Goal: Transaction & Acquisition: Purchase product/service

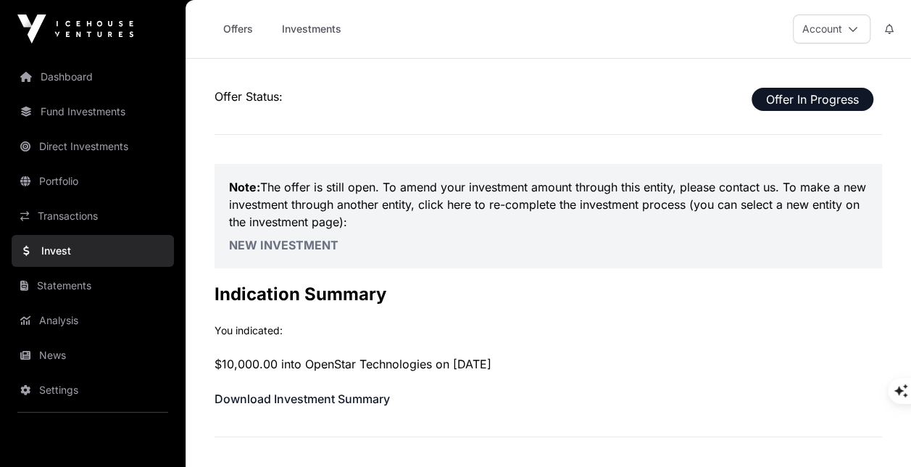
click at [116, 177] on link "Portfolio" at bounding box center [93, 181] width 162 height 32
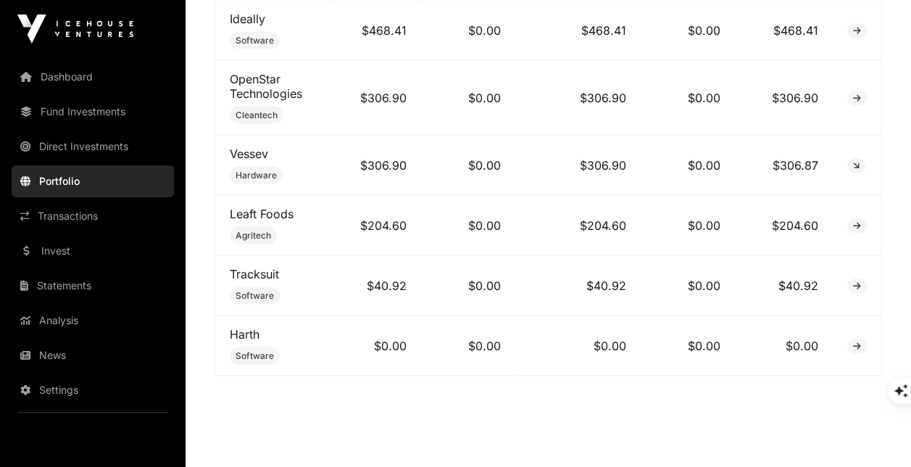
scroll to position [1403, 0]
click at [46, 249] on link "Invest" at bounding box center [93, 251] width 162 height 32
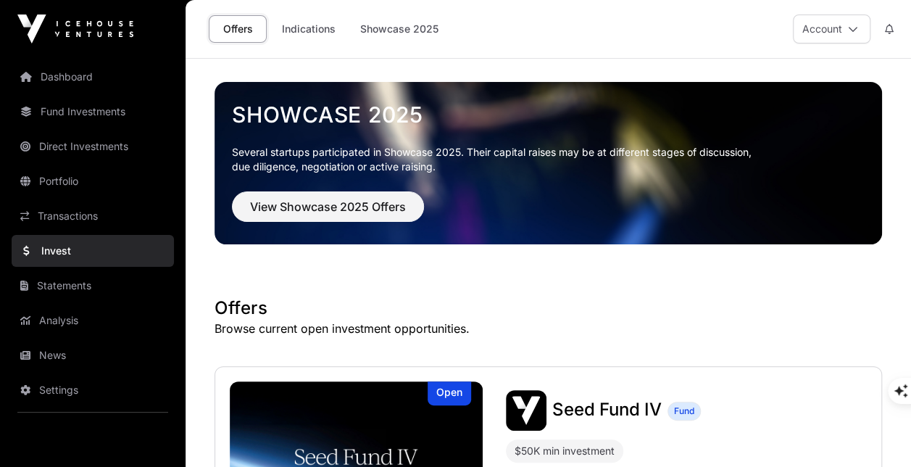
click at [46, 249] on link "Invest" at bounding box center [93, 251] width 162 height 32
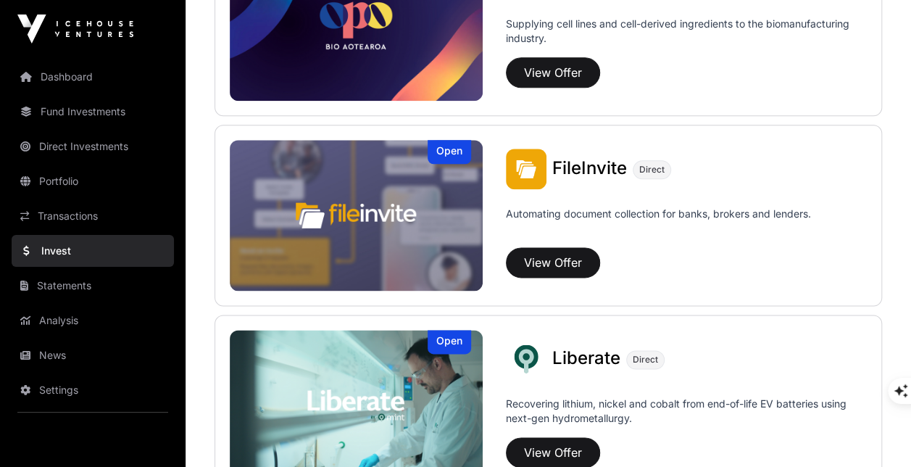
scroll to position [832, 0]
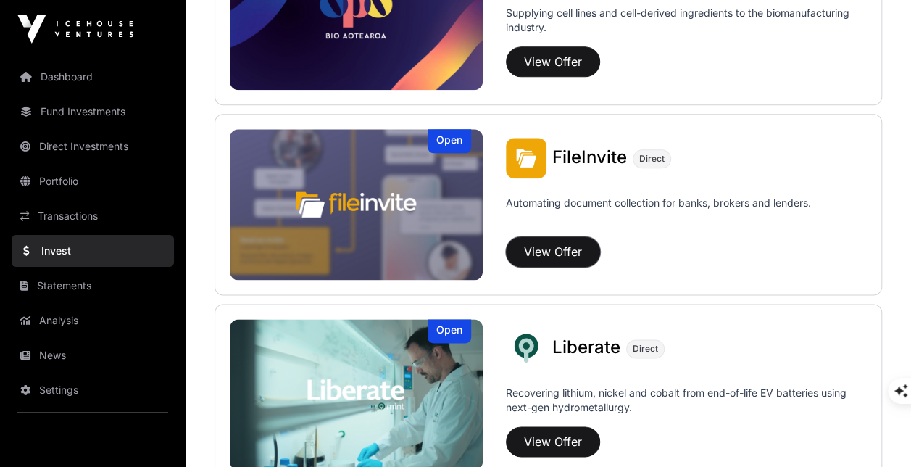
click at [543, 244] on button "View Offer" at bounding box center [553, 251] width 94 height 30
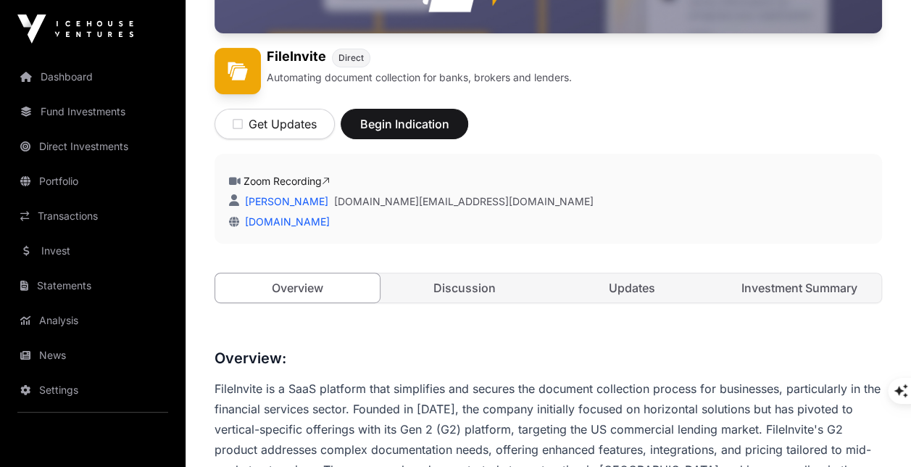
scroll to position [193, 0]
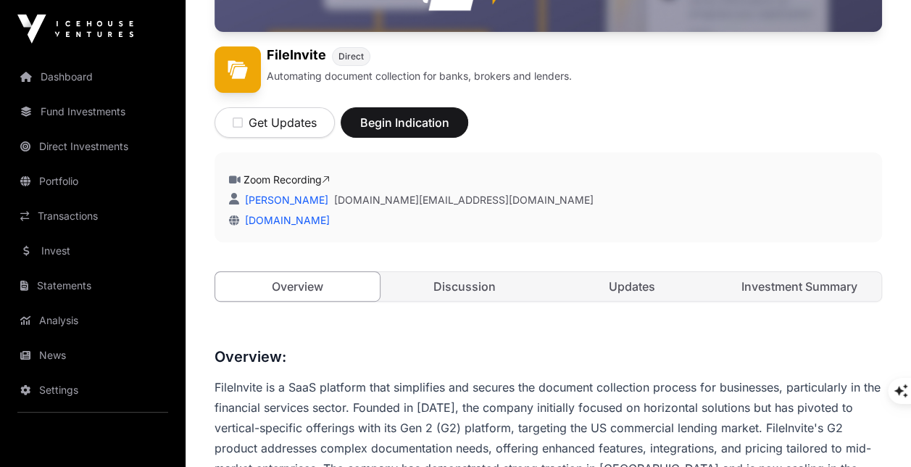
click at [764, 287] on link "Investment Summary" at bounding box center [798, 286] width 164 height 29
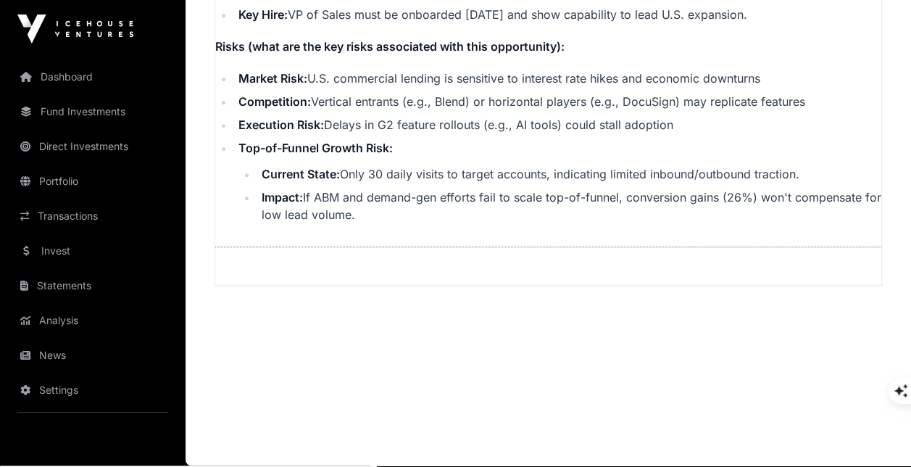
scroll to position [3256, 0]
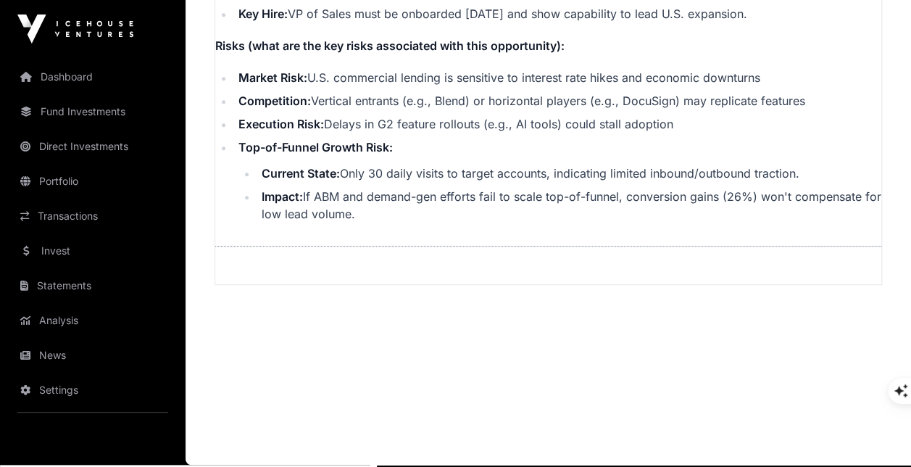
click at [664, 54] on p "Risks (what are the key risks associated with this opportunity):" at bounding box center [548, 45] width 666 height 17
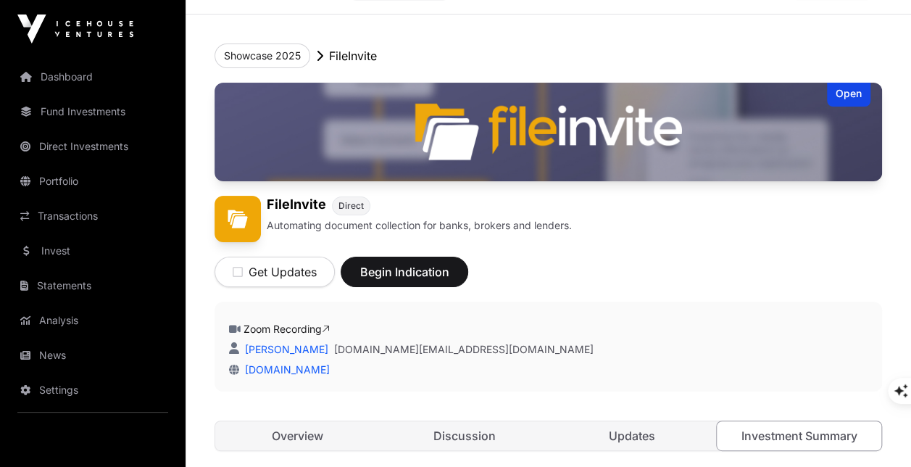
scroll to position [0, 0]
